Goal: Task Accomplishment & Management: Understand process/instructions

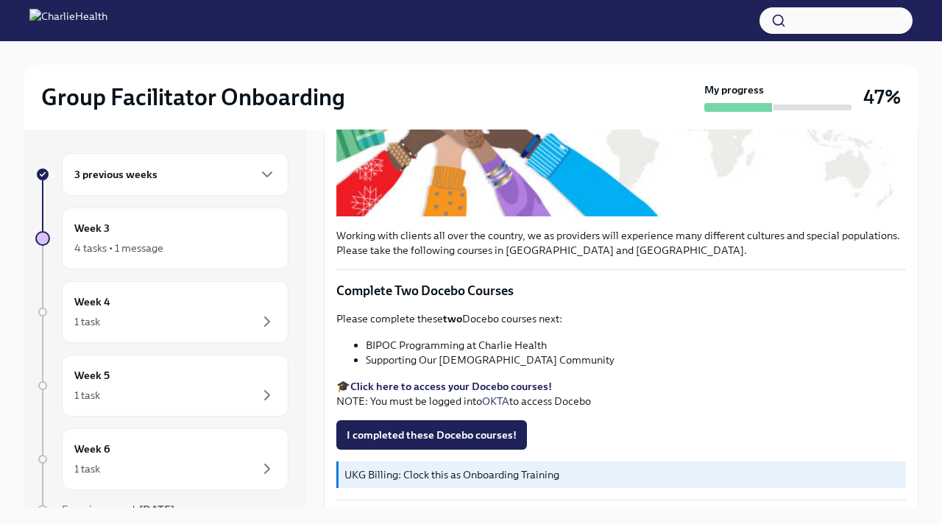
scroll to position [384, 0]
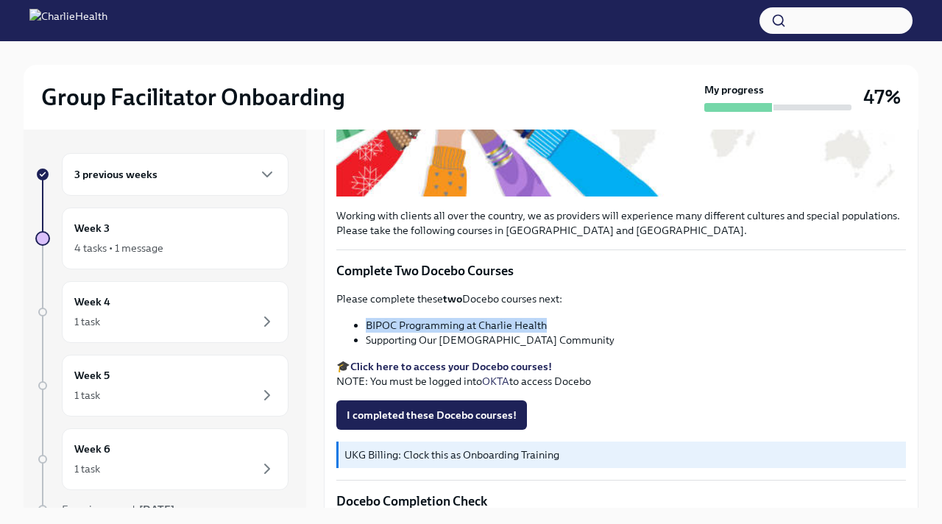
drag, startPoint x: 554, startPoint y: 328, endPoint x: 347, endPoint y: 322, distance: 207.7
click at [346, 322] on ul "BIPOC Programming at Charlie Health Supporting Our [DEMOGRAPHIC_DATA] Community" at bounding box center [621, 332] width 570 height 29
copy li "BIPOC Programming at Charlie Health"
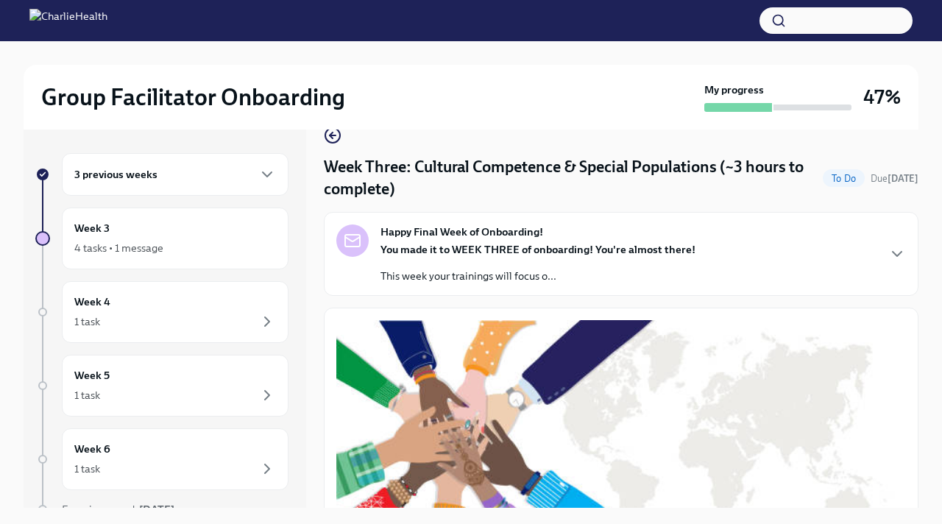
scroll to position [29, 0]
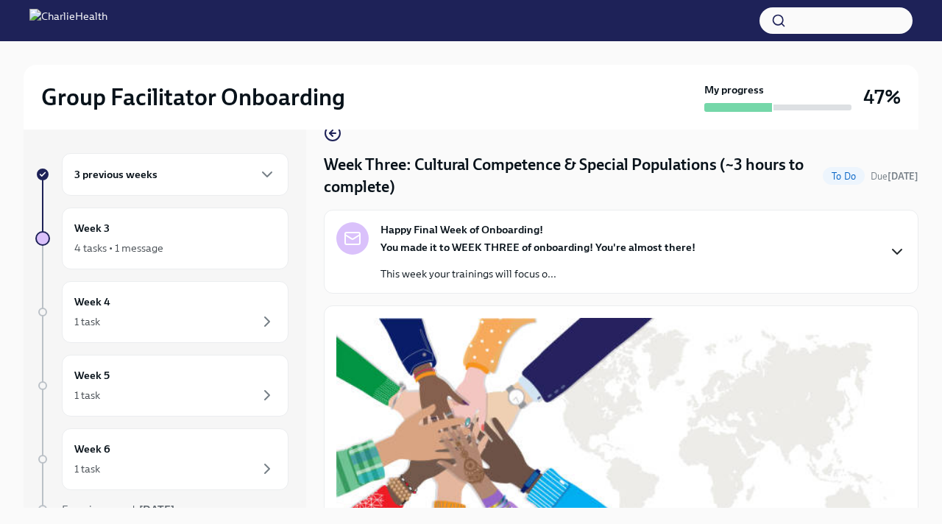
click at [897, 251] on icon "button" at bounding box center [898, 252] width 18 height 18
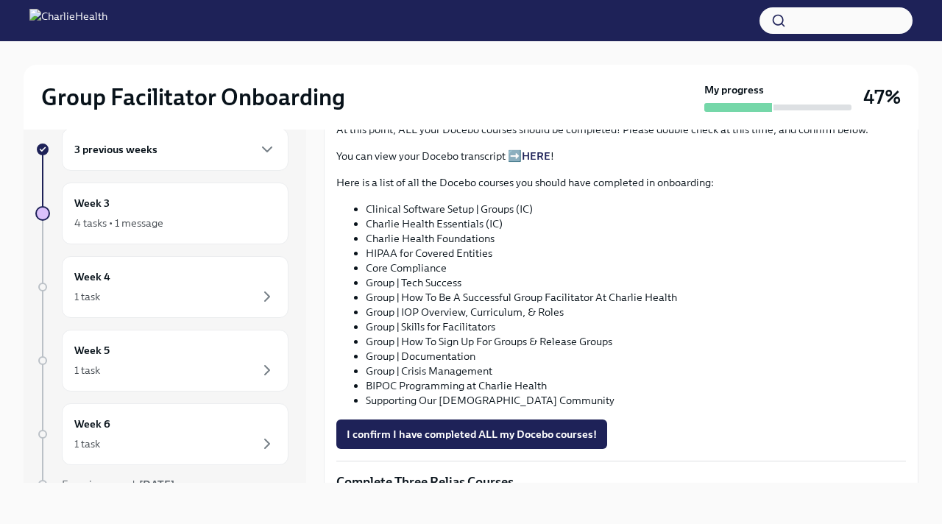
scroll to position [977, 0]
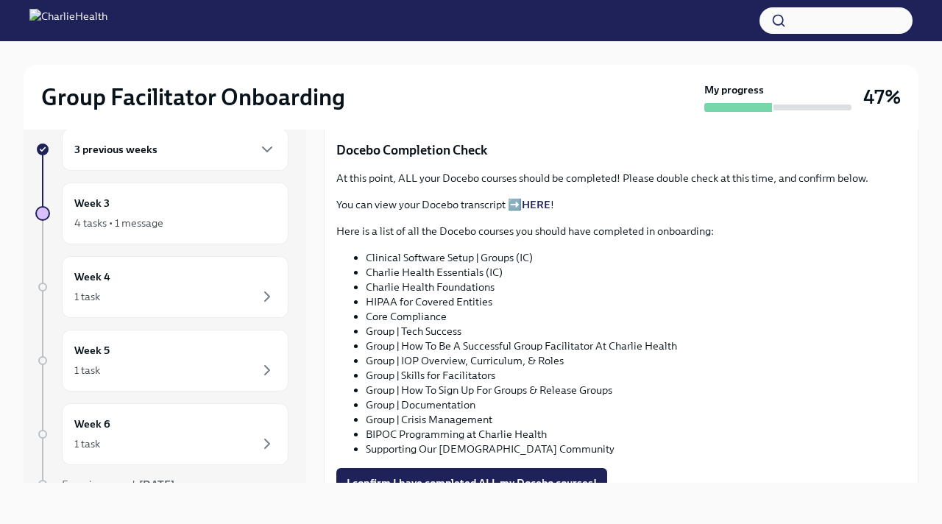
drag, startPoint x: 553, startPoint y: 269, endPoint x: 356, endPoint y: 269, distance: 196.6
copy li "Supporting Our [DEMOGRAPHIC_DATA] Community"
click at [391, 71] on span "I completed these Docebo courses!" at bounding box center [432, 64] width 170 height 15
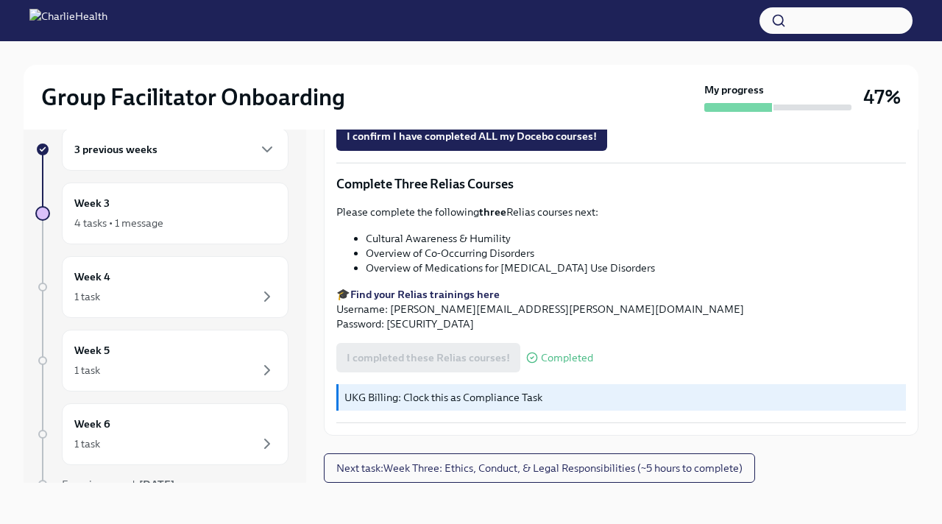
scroll to position [1347, 0]
click at [401, 144] on span "I confirm I have completed ALL my Docebo courses!" at bounding box center [472, 136] width 250 height 15
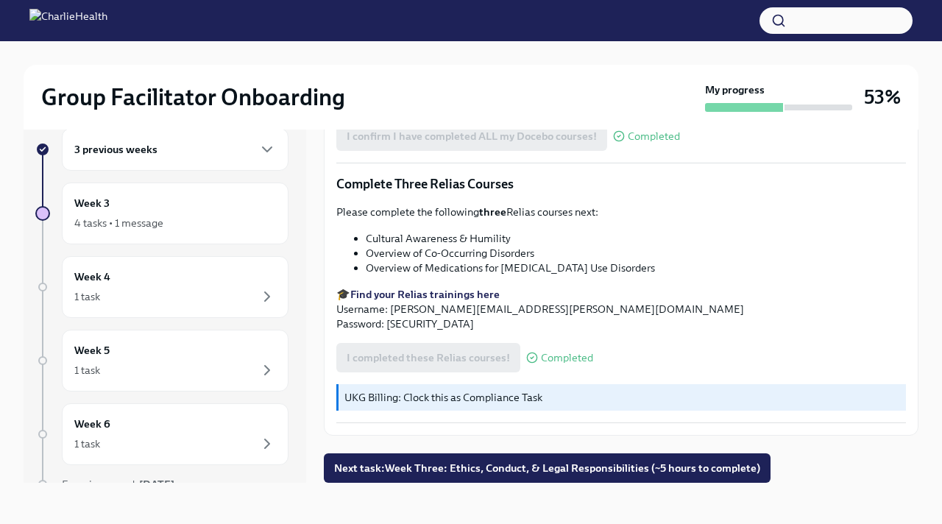
scroll to position [1607, 0]
click at [409, 465] on span "Next task : Week Three: Ethics, Conduct, & Legal Responsibilities (~5 hours to …" at bounding box center [547, 468] width 426 height 15
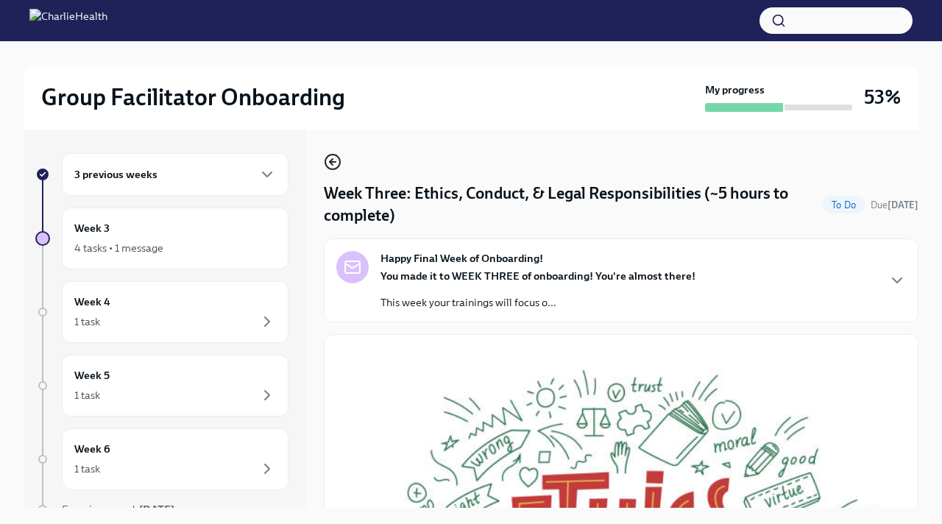
click at [338, 166] on icon "button" at bounding box center [333, 162] width 18 height 18
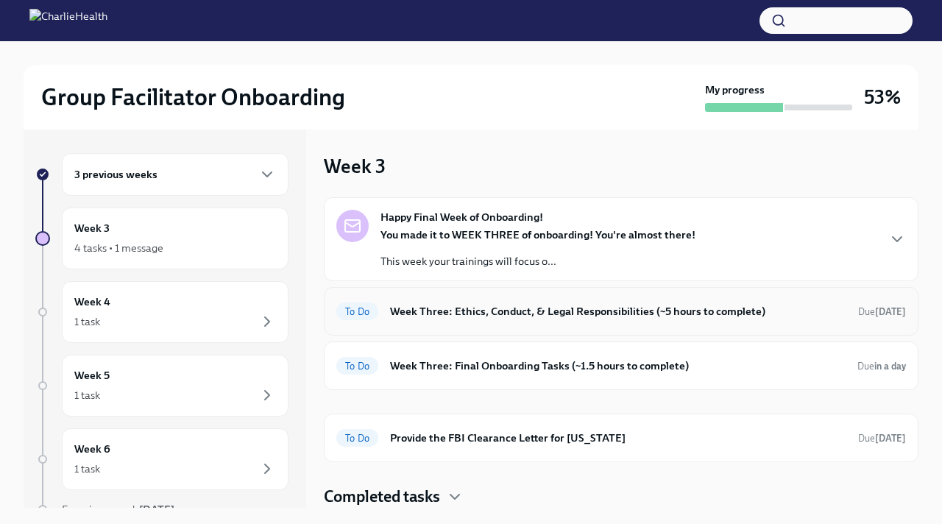
click at [443, 310] on h6 "Week Three: Ethics, Conduct, & Legal Responsibilities (~5 hours to complete)" at bounding box center [618, 311] width 456 height 16
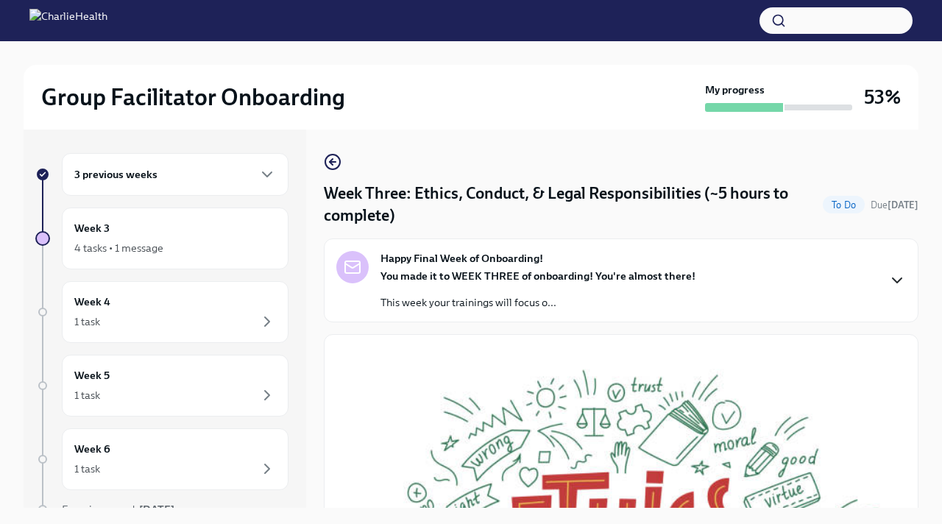
click at [900, 278] on icon "button" at bounding box center [898, 281] width 18 height 18
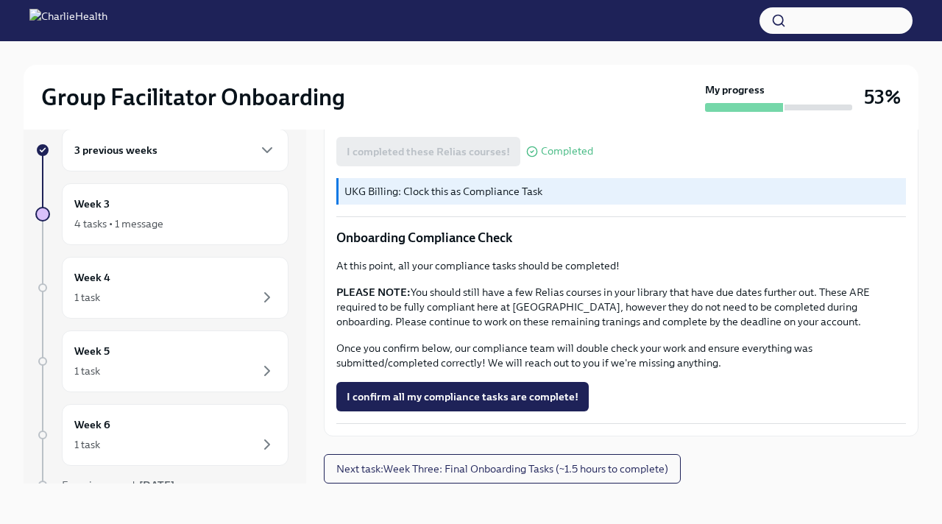
scroll to position [25, 0]
click at [619, 473] on span "Next task : Week Three: Final Onboarding Tasks (~1.5 hours to complete)" at bounding box center [502, 468] width 332 height 15
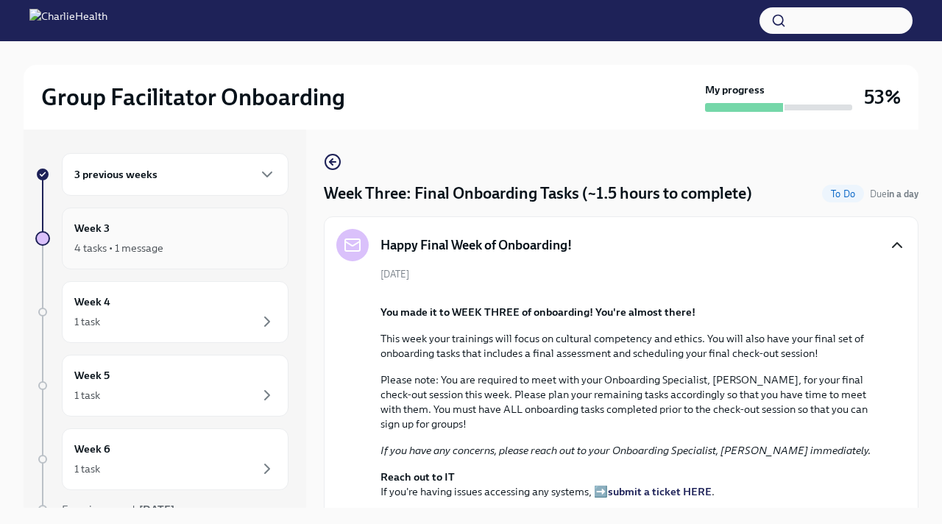
click at [224, 239] on div "4 tasks • 1 message" at bounding box center [175, 248] width 202 height 18
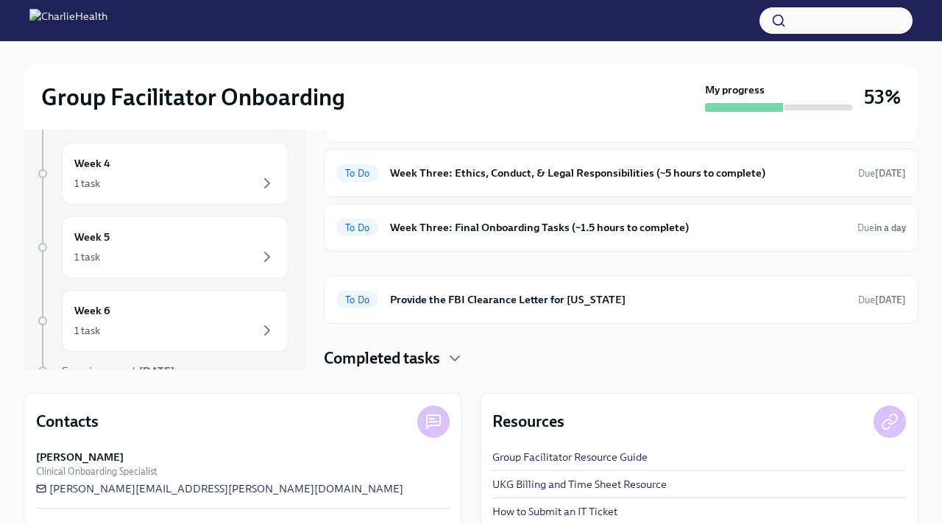
scroll to position [129, 0]
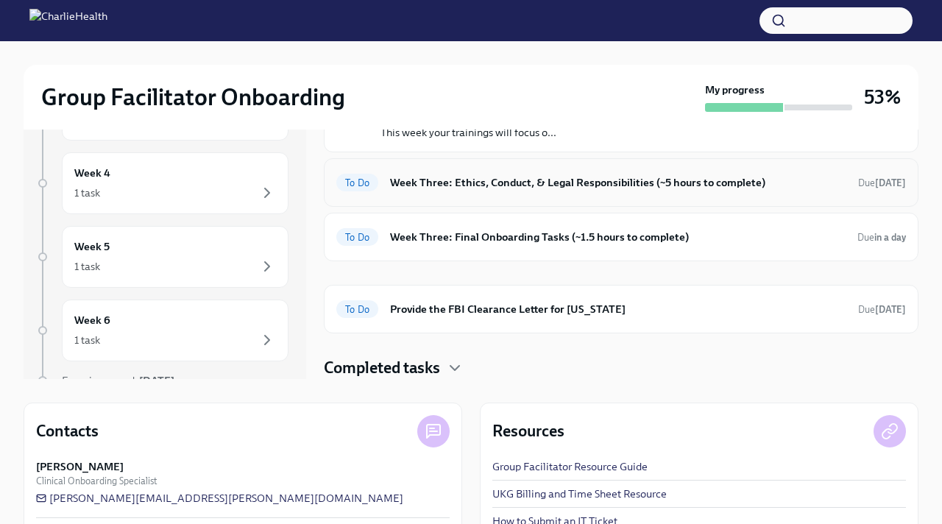
click at [518, 180] on h6 "Week Three: Ethics, Conduct, & Legal Responsibilities (~5 hours to complete)" at bounding box center [618, 182] width 456 height 16
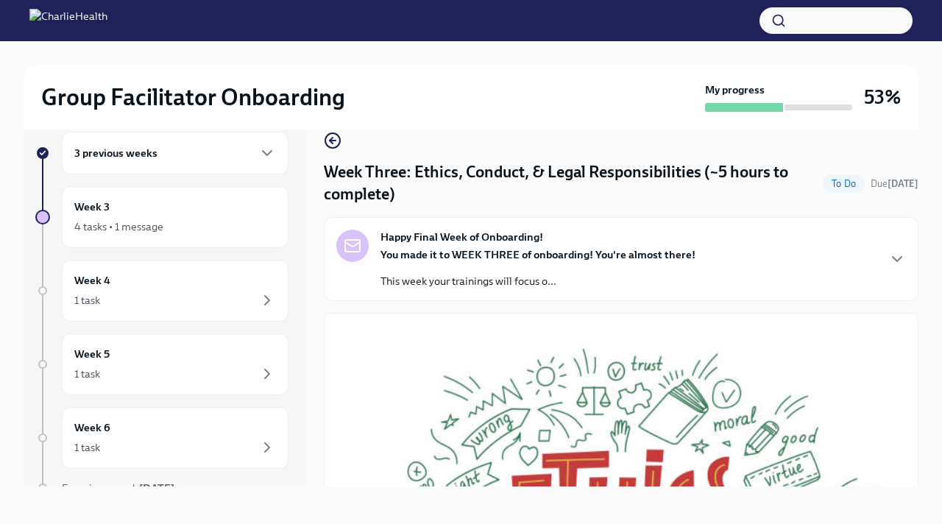
scroll to position [25, 0]
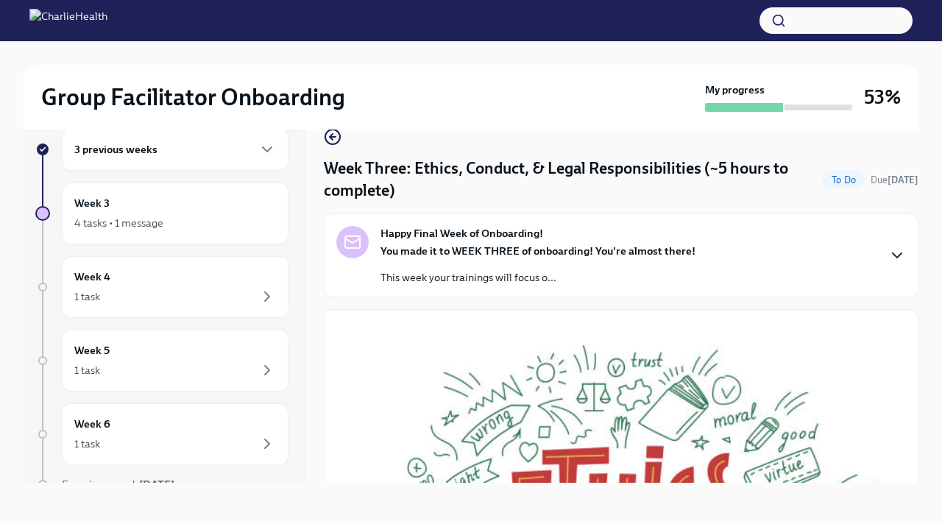
click at [900, 249] on icon "button" at bounding box center [898, 256] width 18 height 18
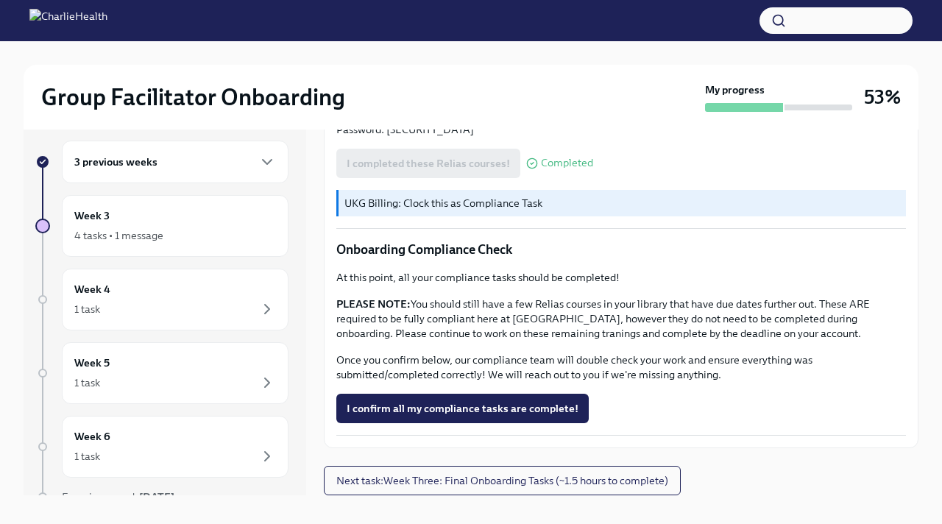
scroll to position [16, 0]
